Goal: Communication & Community: Ask a question

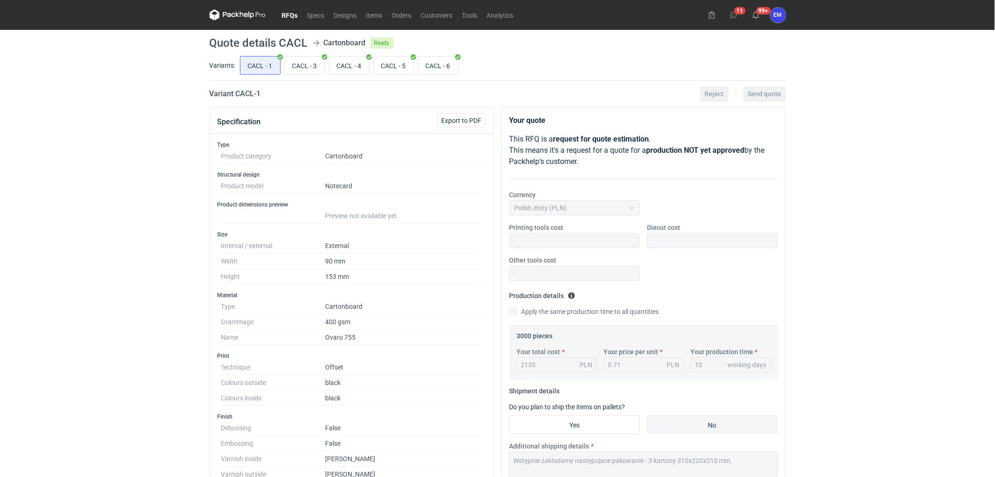
click at [296, 10] on link "RFQs" at bounding box center [289, 14] width 25 height 11
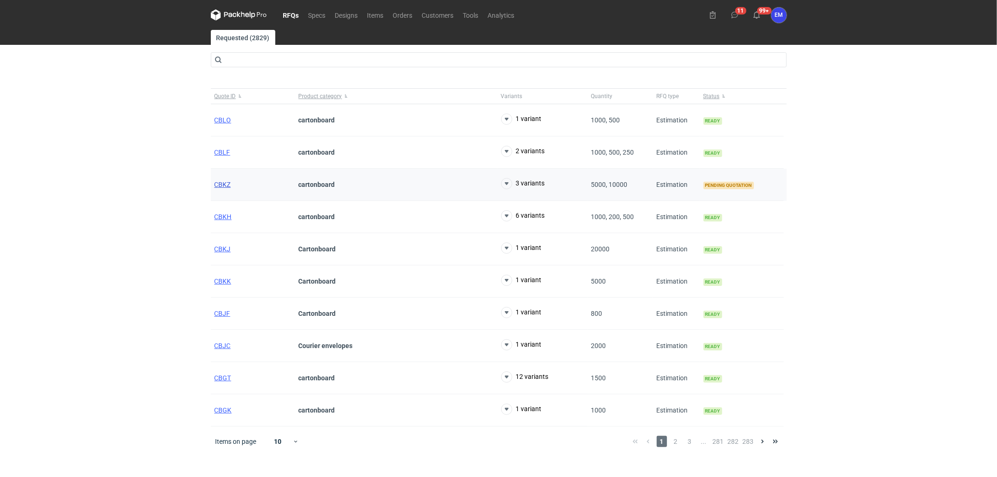
click at [226, 182] on span "CBKZ" at bounding box center [223, 184] width 16 height 7
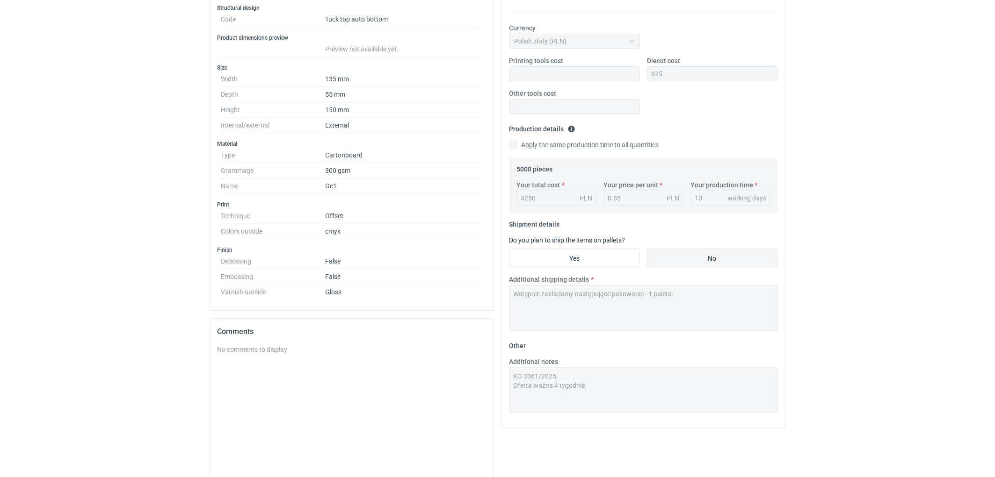
scroll to position [232, 0]
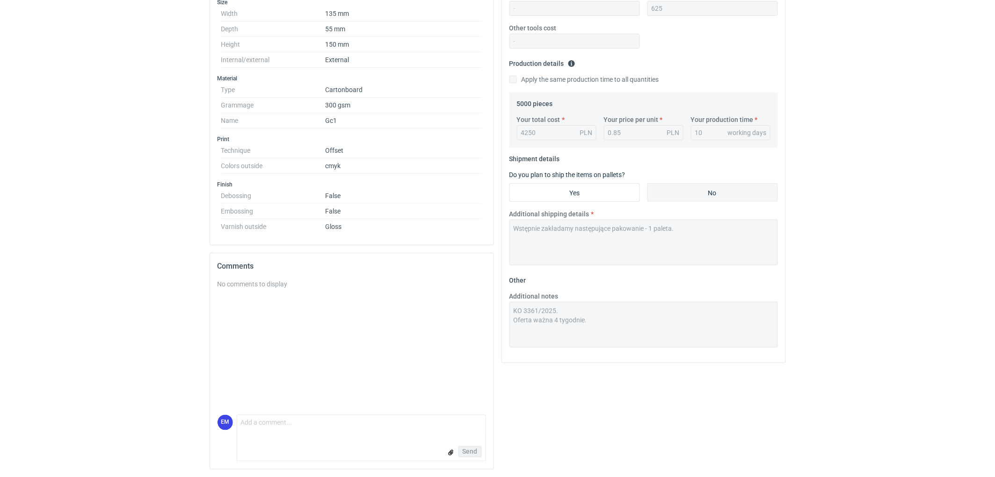
click at [303, 437] on form "Comment message Send" at bounding box center [361, 438] width 249 height 47
click at [310, 430] on textarea "Comment message" at bounding box center [361, 426] width 248 height 20
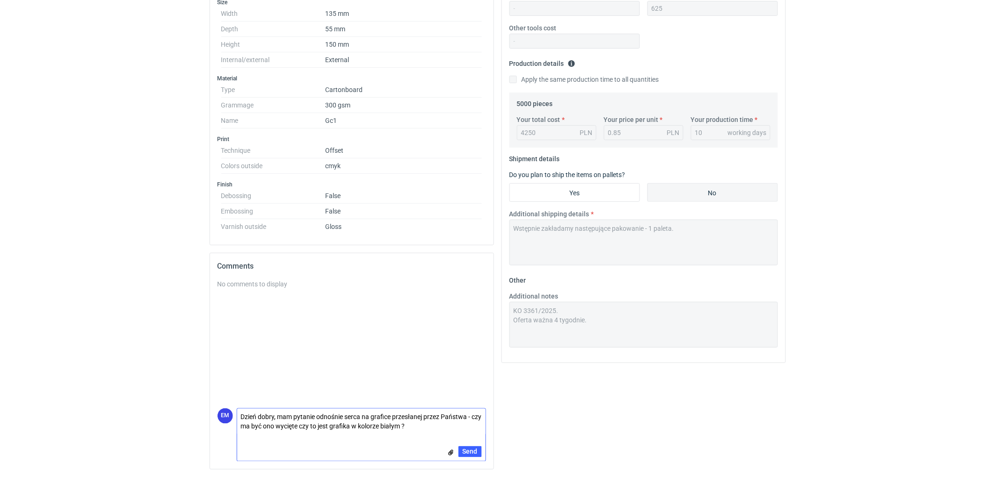
click at [435, 431] on textarea "Dzień dobry, mam pytanie odnośnie serca na grafice przesłanej przez Państwa - c…" at bounding box center [361, 422] width 248 height 26
click at [585, 404] on div "Your quote This RFQ is a request for quote estimation . This means it's a reque…" at bounding box center [644, 176] width 292 height 603
click at [412, 429] on textarea "Dzień dobry, mam pytanie odnośnie serca na grafice przesłanej przez Państwa - c…" at bounding box center [361, 422] width 248 height 26
type textarea "Dzień dobry, mam pytanie odnośnie serca na grafice przesłanej przez Państwa - c…"
click at [467, 456] on button "Send" at bounding box center [469, 452] width 23 height 11
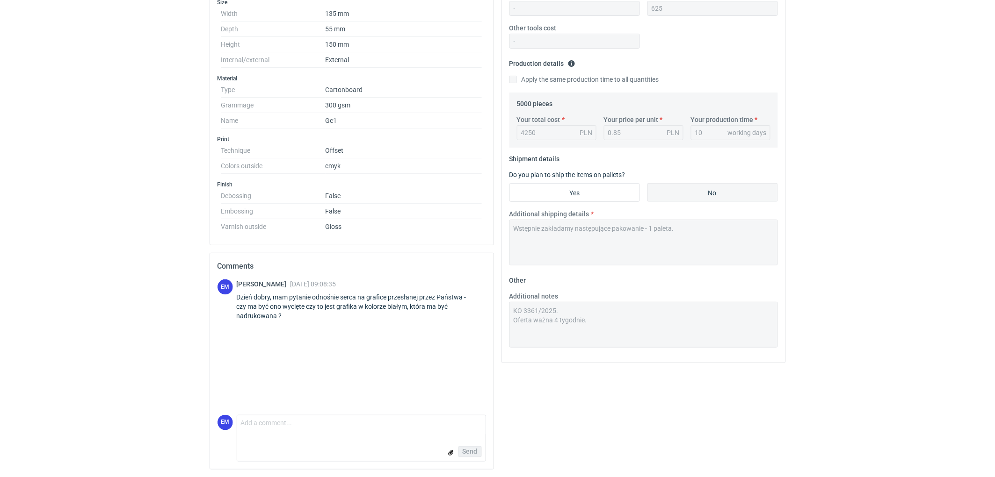
click at [48, 245] on html "RFQs Specs Designs Items Orders Customers Tools Analytics 11 99+ EM [PERSON_NAM…" at bounding box center [497, 6] width 995 height 477
click at [50, 245] on html "RFQs Specs Designs Items Orders Customers Tools Analytics 11 99+ EM [PERSON_NAM…" at bounding box center [497, 6] width 995 height 477
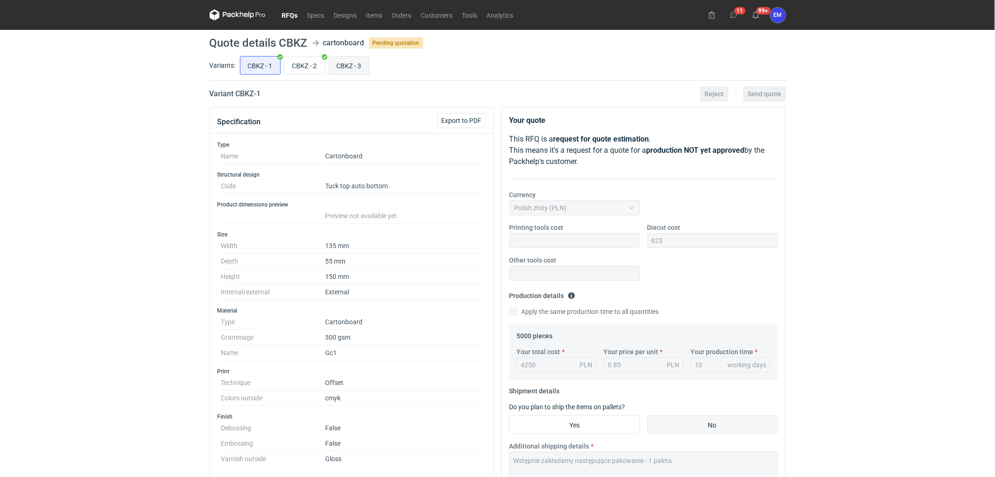
click at [355, 65] on input "CBKZ - 3" at bounding box center [349, 66] width 40 height 18
radio input "true"
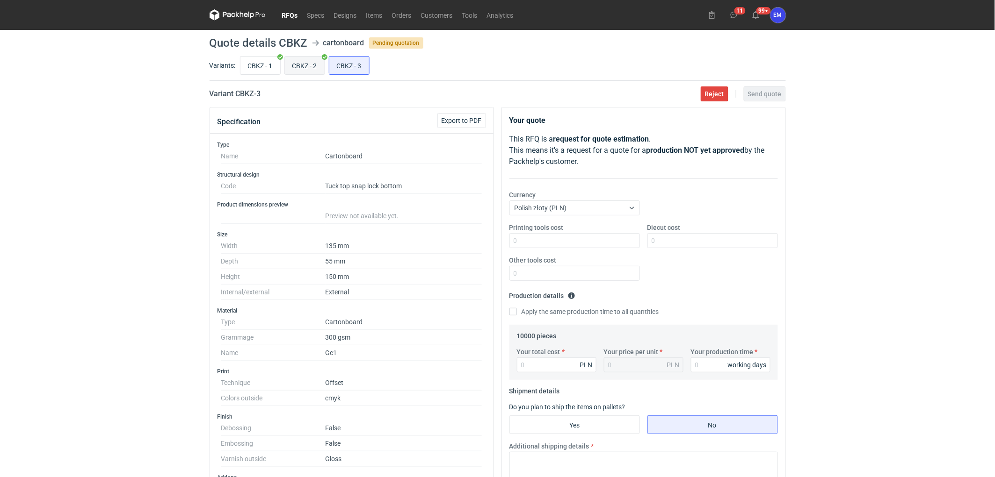
click at [307, 64] on input "CBKZ - 2" at bounding box center [305, 66] width 40 height 18
radio input "true"
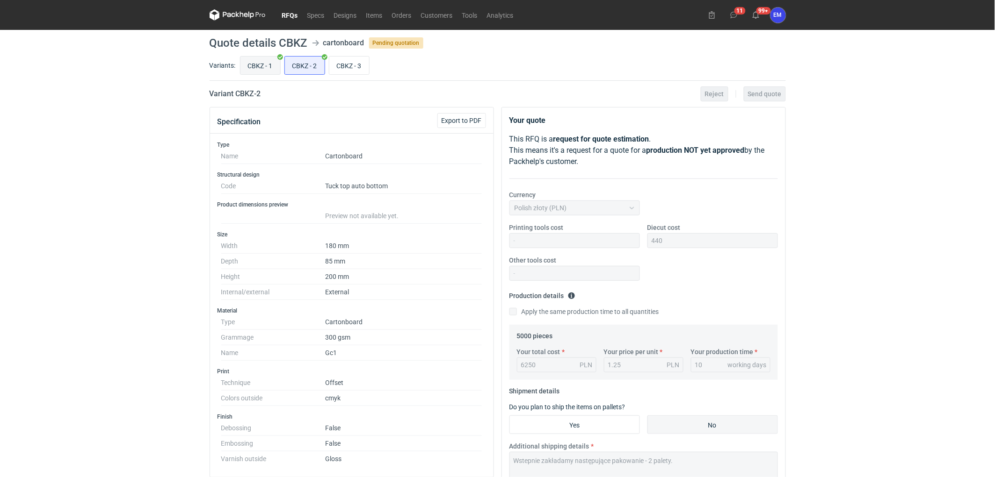
click at [263, 68] on input "CBKZ - 1" at bounding box center [260, 66] width 40 height 18
radio input "true"
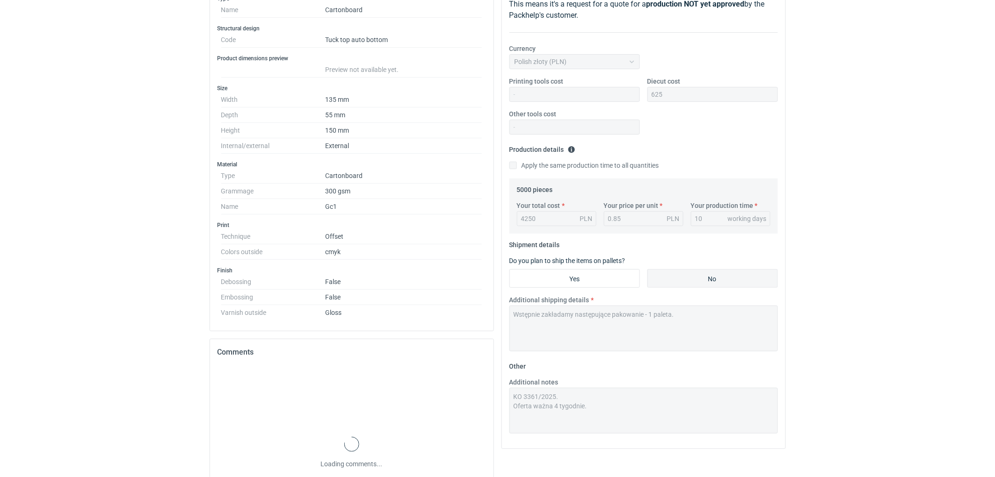
scroll to position [232, 0]
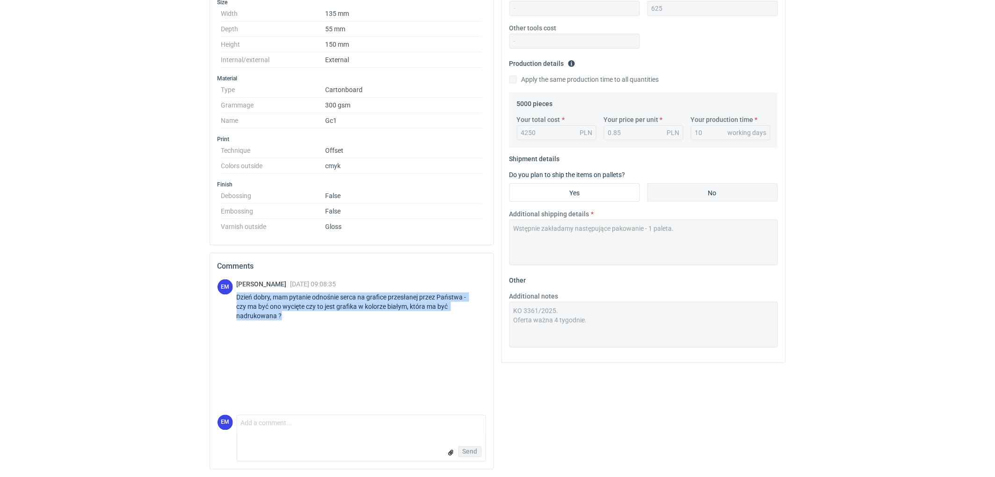
drag, startPoint x: 291, startPoint y: 323, endPoint x: 237, endPoint y: 298, distance: 59.6
click at [237, 298] on div "[PERSON_NAME] [DATE] 09:08:35 Dzień dobry, mam pytanie odnośnie serca na grafic…" at bounding box center [361, 302] width 249 height 45
copy div "Dzień dobry, mam pytanie odnośnie serca na grafice przesłanej przez Państwa - c…"
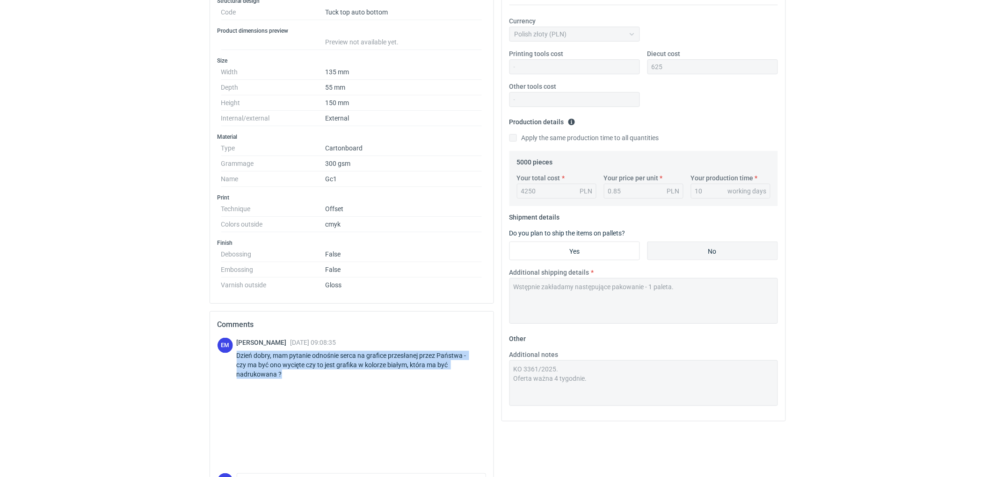
scroll to position [0, 0]
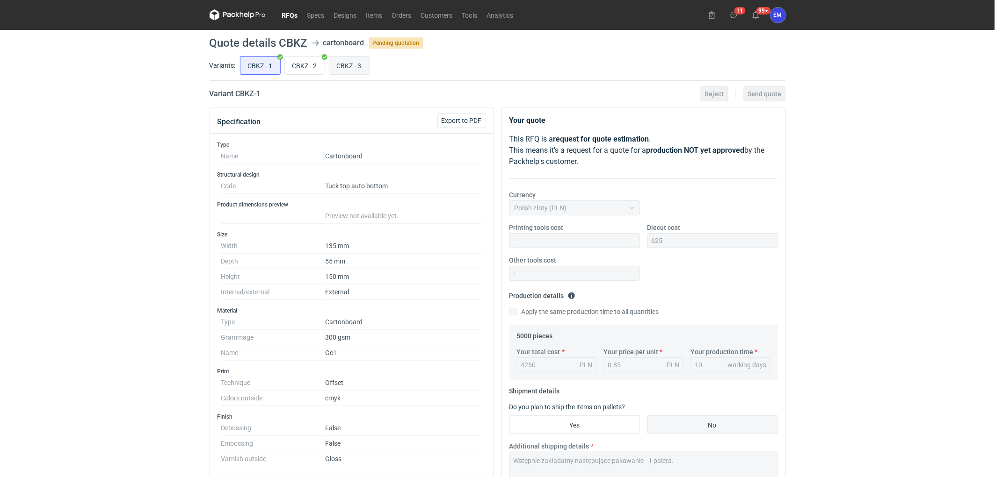
click at [351, 71] on input "CBKZ - 3" at bounding box center [349, 66] width 40 height 18
radio input "true"
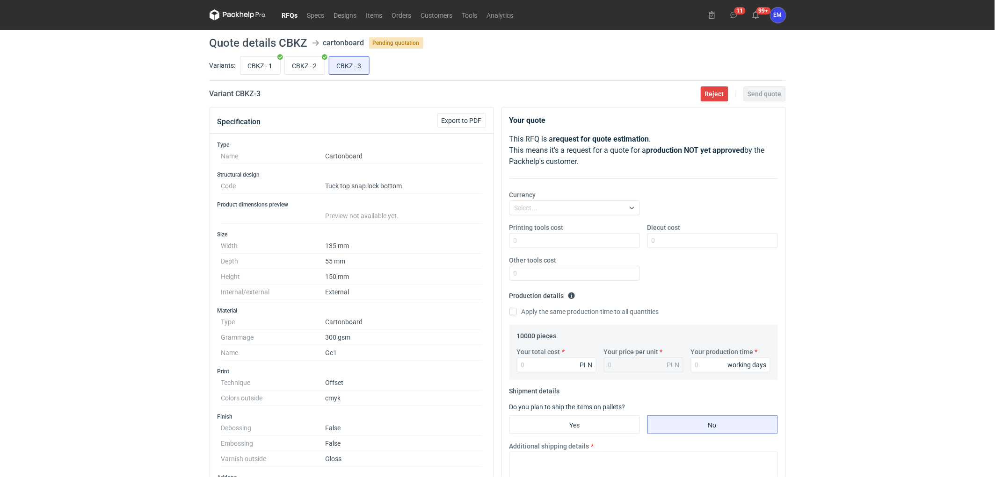
scroll to position [300, 0]
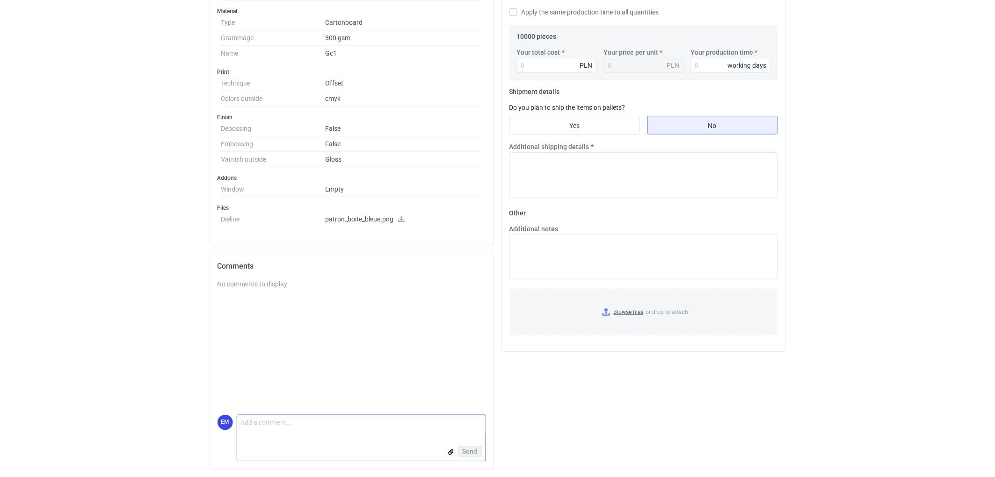
click at [293, 419] on textarea "Comment message" at bounding box center [361, 426] width 248 height 20
paste textarea "Dzień dobry, mam pytanie odnośnie serca na grafice przesłanej przez Państwa - c…"
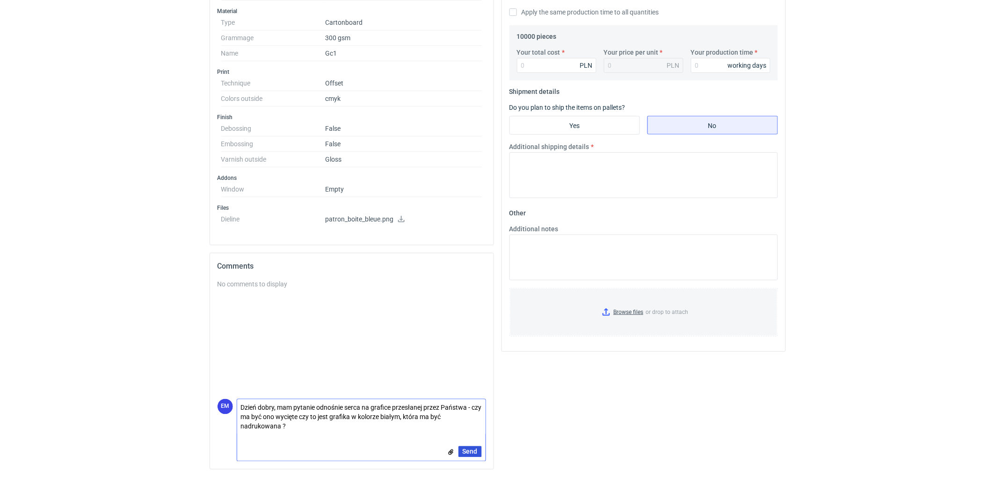
type textarea "Dzień dobry, mam pytanie odnośnie serca na grafice przesłanej przez Państwa - c…"
click at [475, 451] on span "Send" at bounding box center [469, 452] width 15 height 7
